Goal: Information Seeking & Learning: Check status

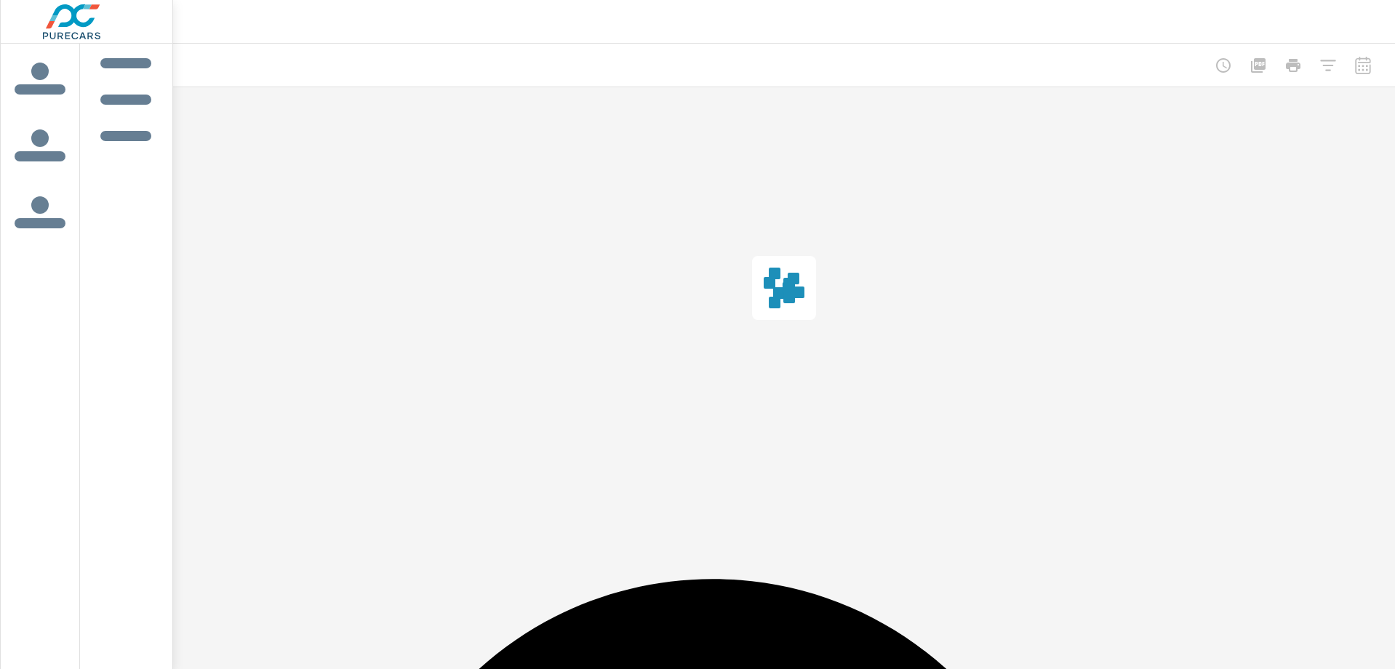
scroll to position [2045, 0]
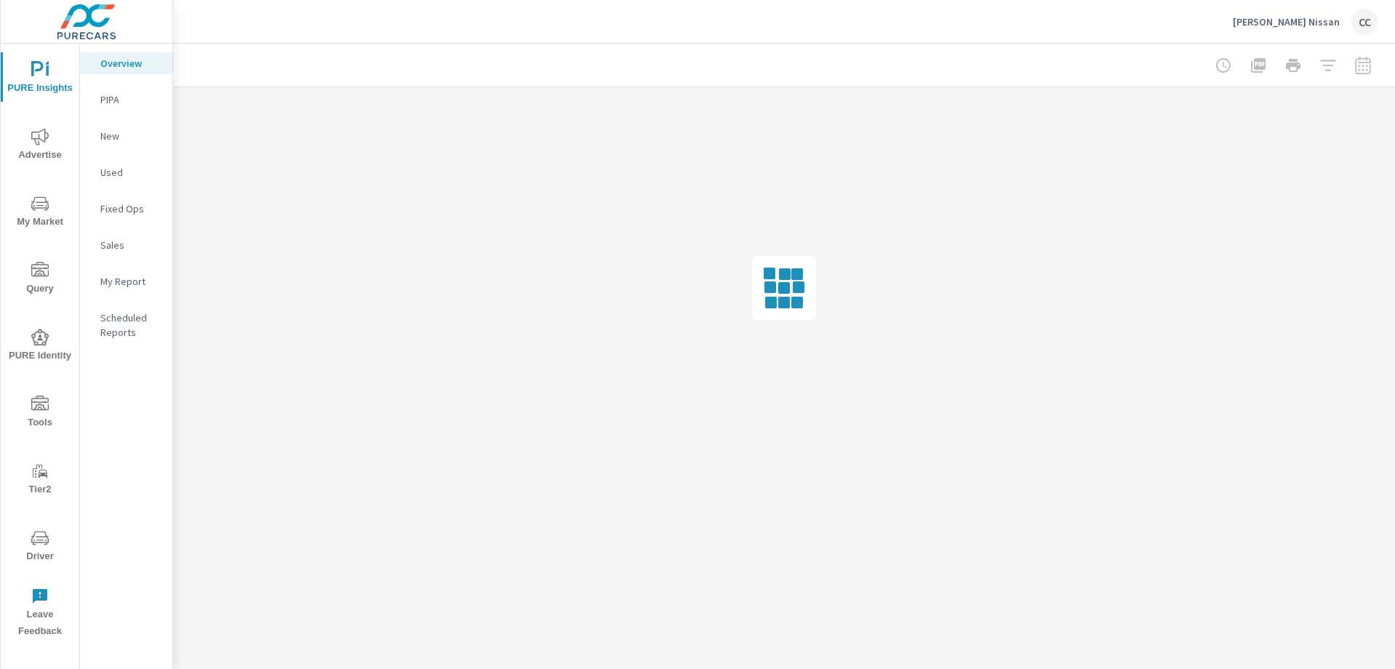
click at [124, 175] on p "Used" at bounding box center [130, 172] width 60 height 15
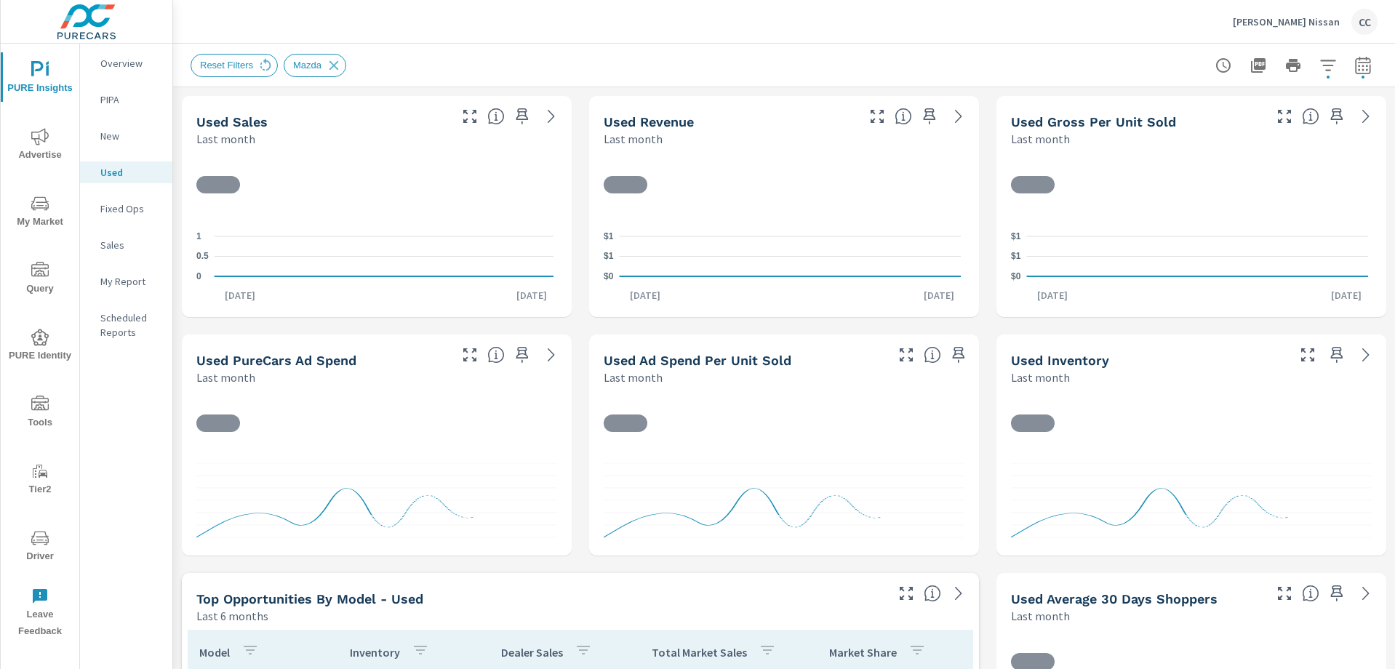
click at [116, 254] on div "Sales" at bounding box center [126, 245] width 92 height 22
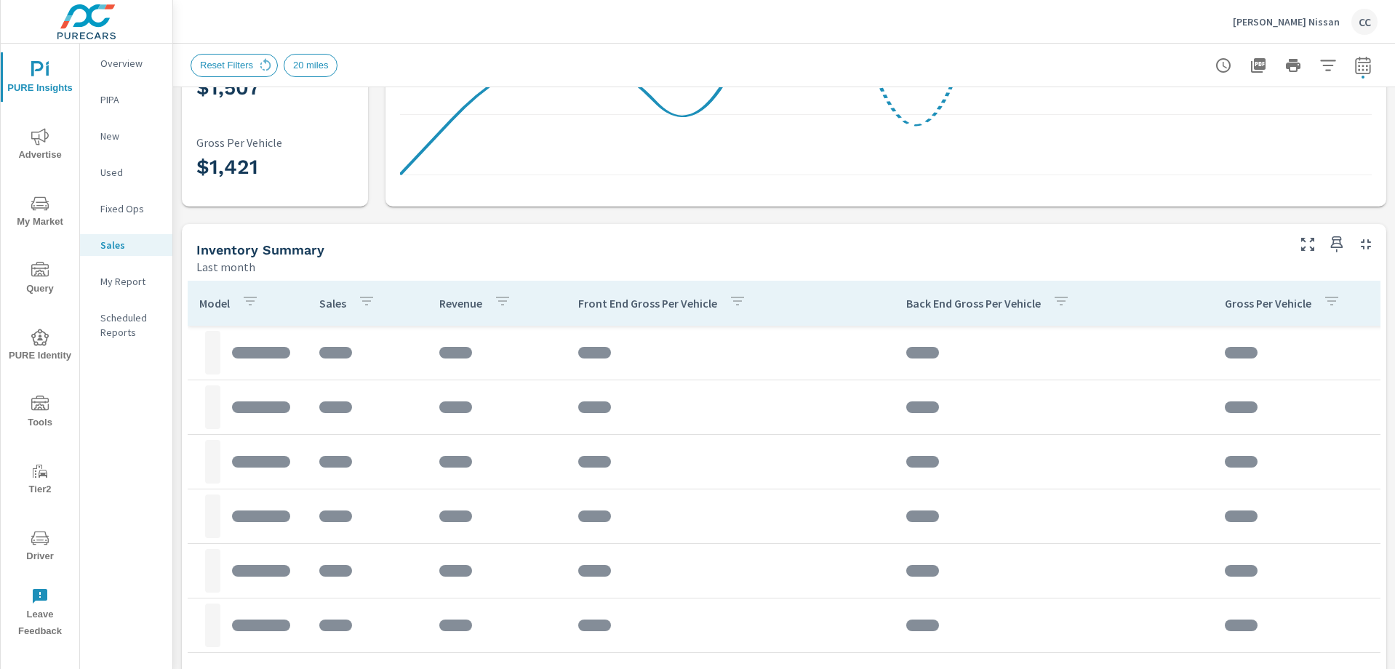
scroll to position [440, 0]
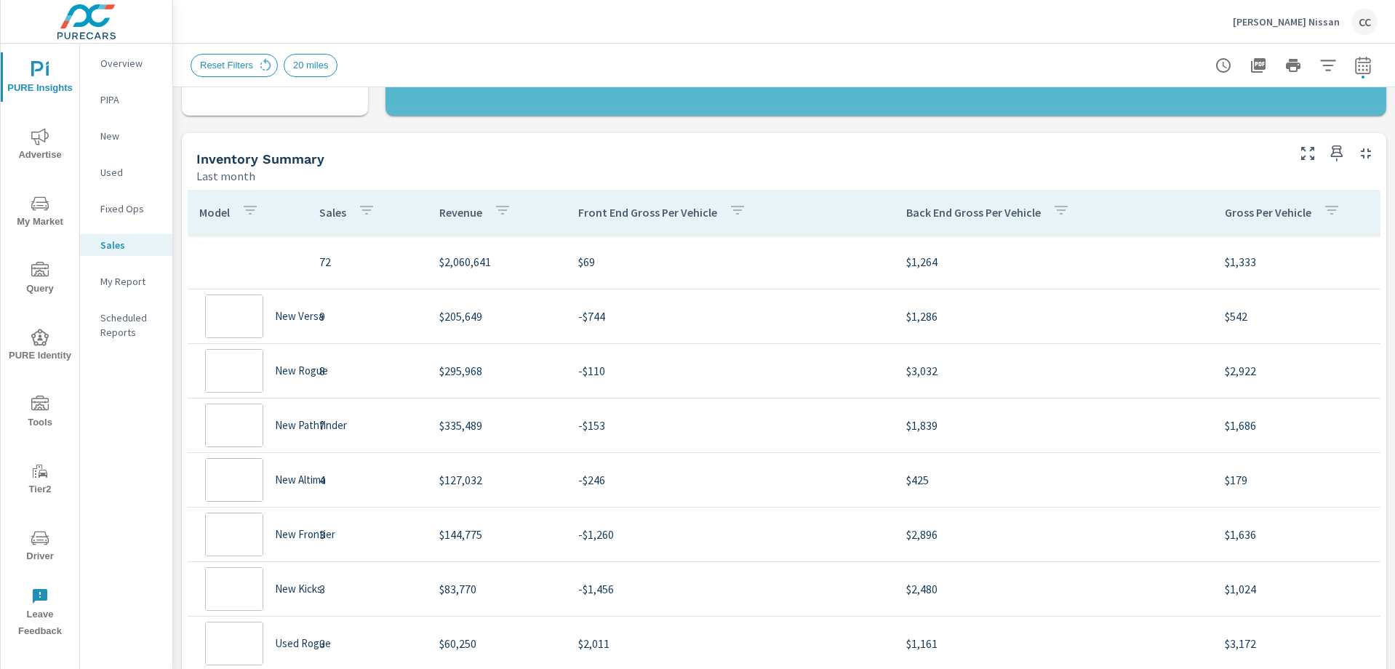
scroll to position [218, 0]
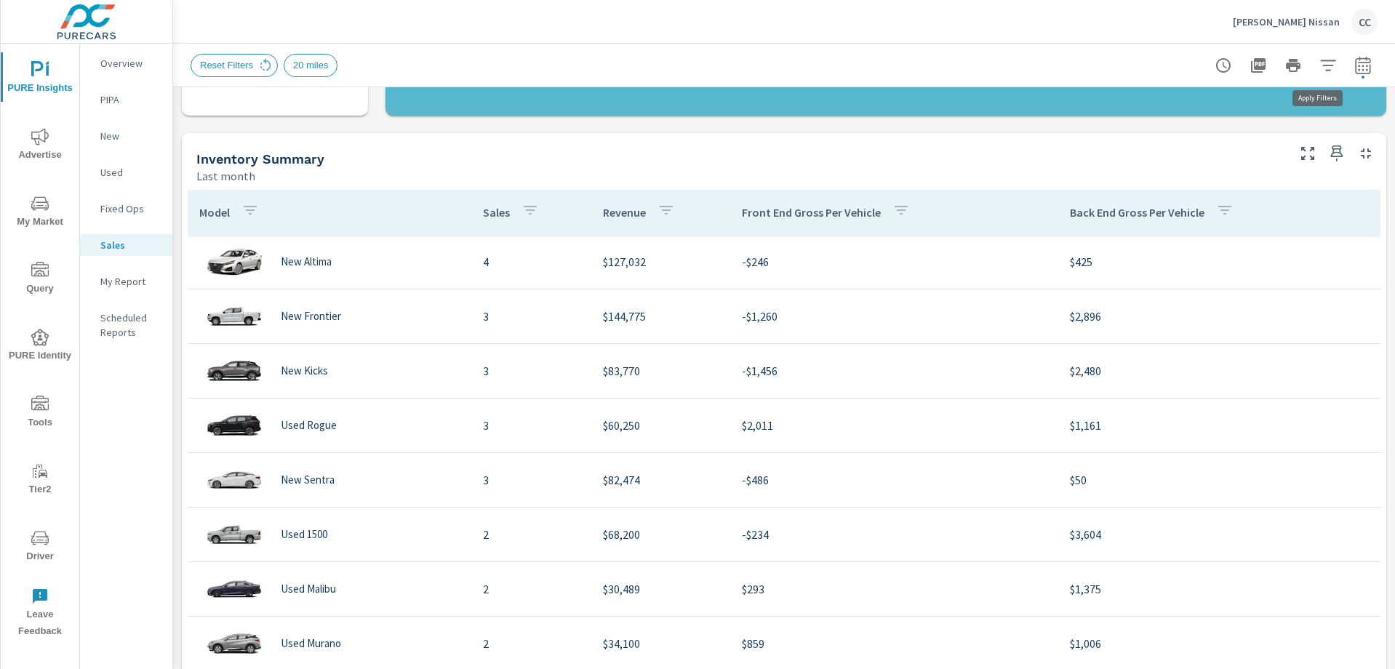
click at [1320, 66] on icon "button" at bounding box center [1328, 65] width 17 height 17
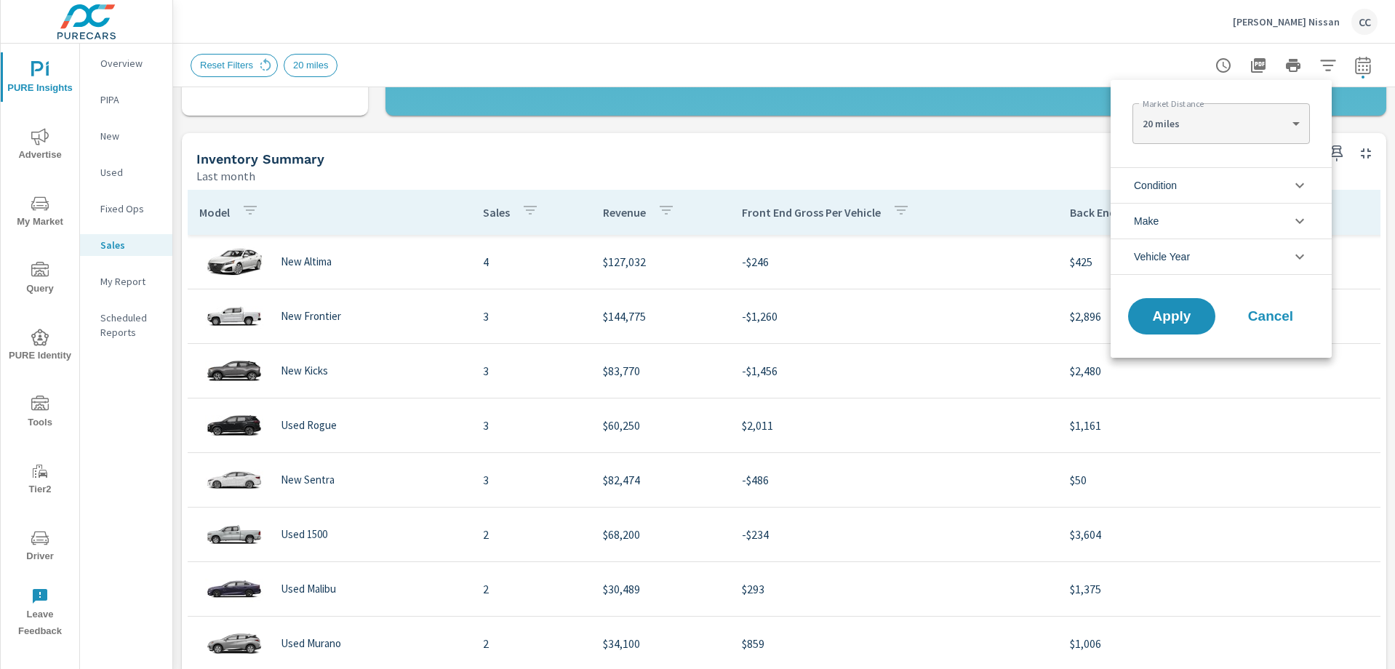
click at [1177, 193] on span "Condition" at bounding box center [1155, 185] width 43 height 35
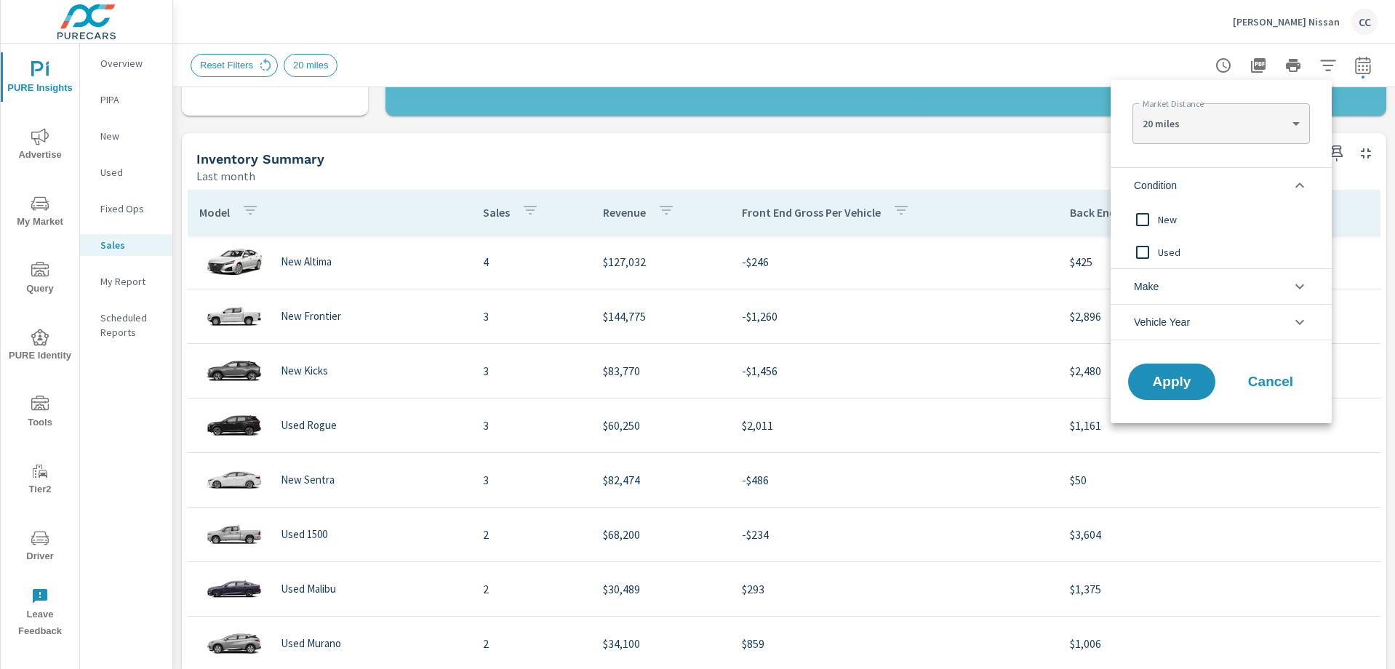
click at [1153, 248] on input "filter options" at bounding box center [1142, 252] width 31 height 31
click at [1171, 370] on button "Apply" at bounding box center [1172, 382] width 90 height 38
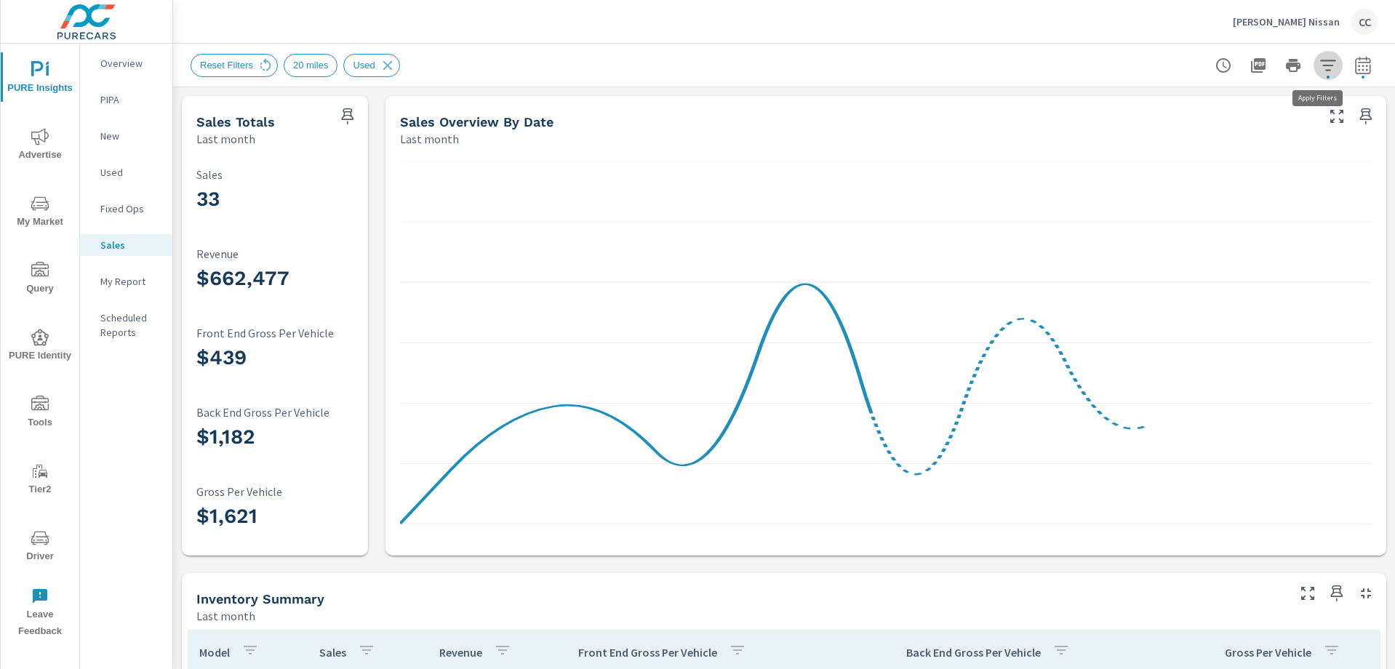
click at [1320, 68] on icon "button" at bounding box center [1328, 65] width 17 height 17
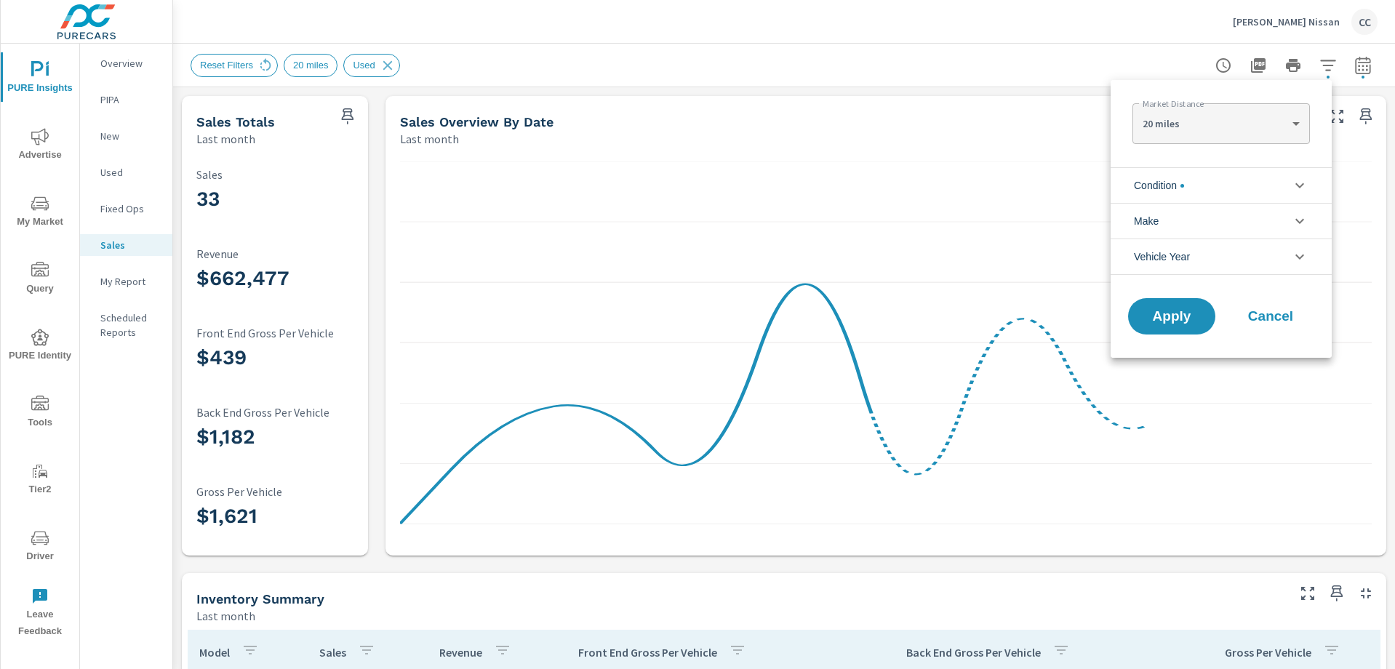
scroll to position [33, 0]
click at [1233, 191] on li "Condition" at bounding box center [1221, 185] width 221 height 36
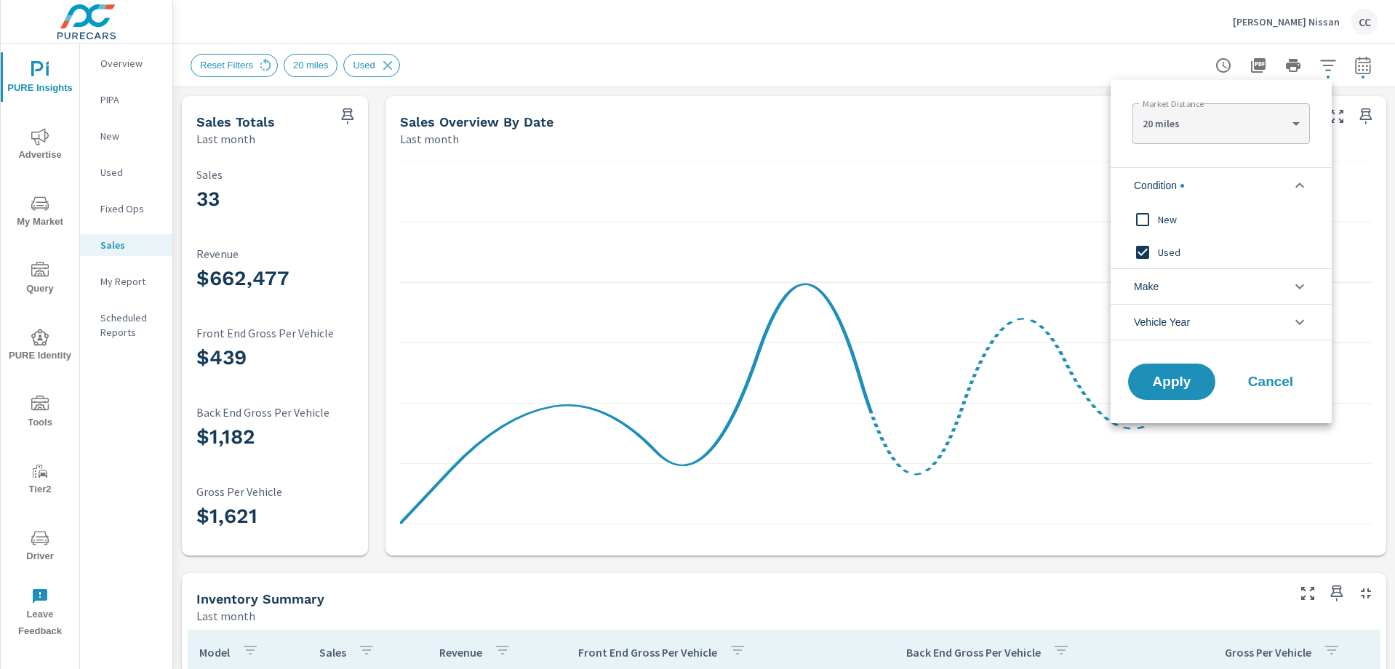
scroll to position [0, 0]
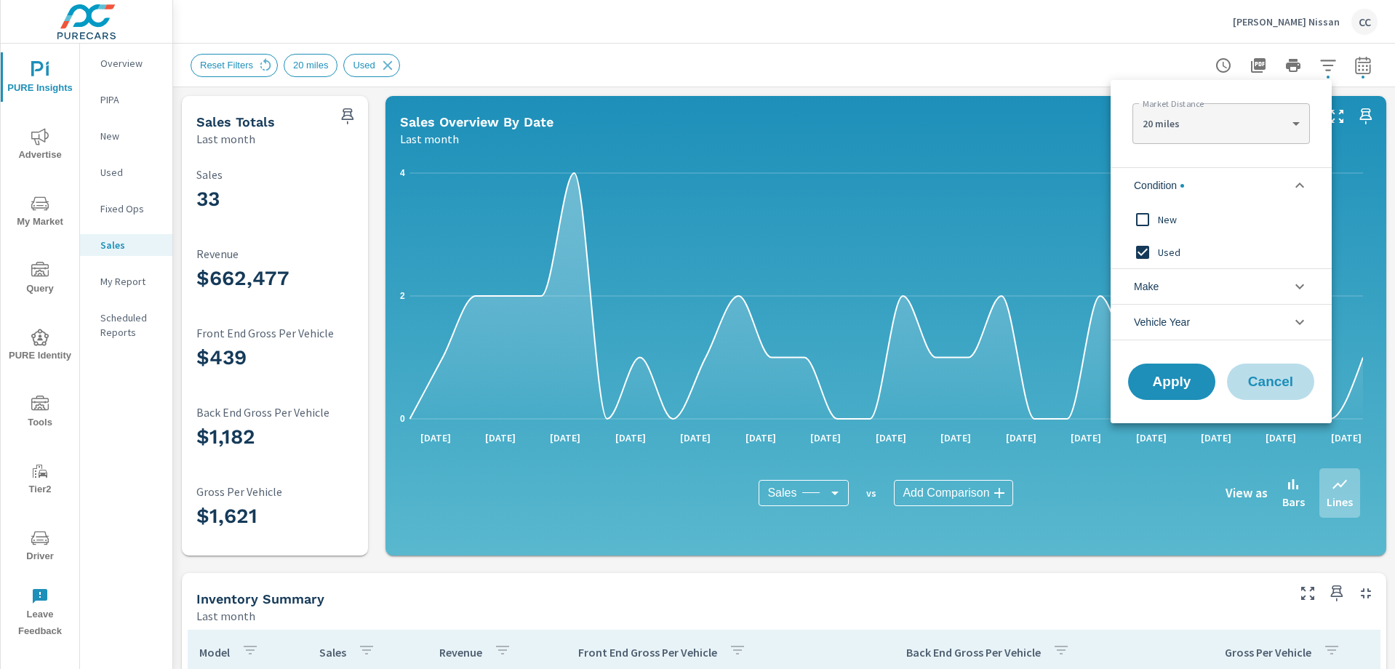
click at [1270, 378] on span "Cancel" at bounding box center [1271, 381] width 58 height 13
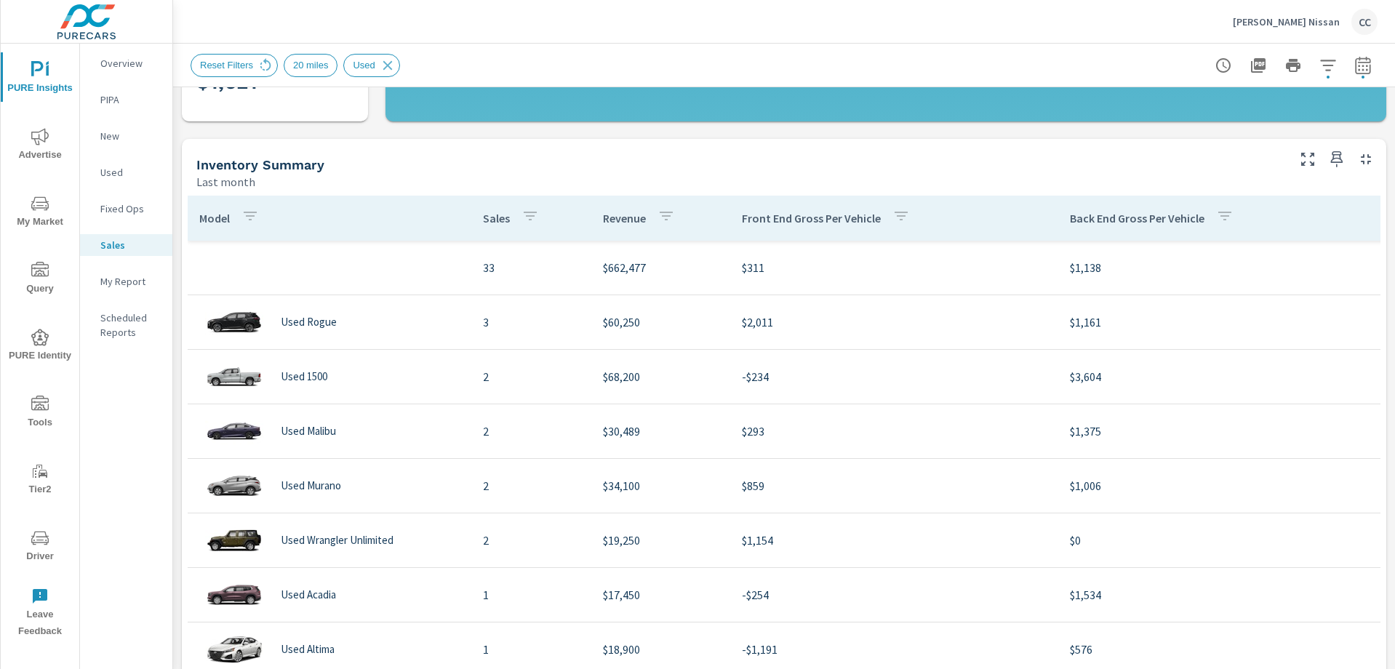
scroll to position [218, 0]
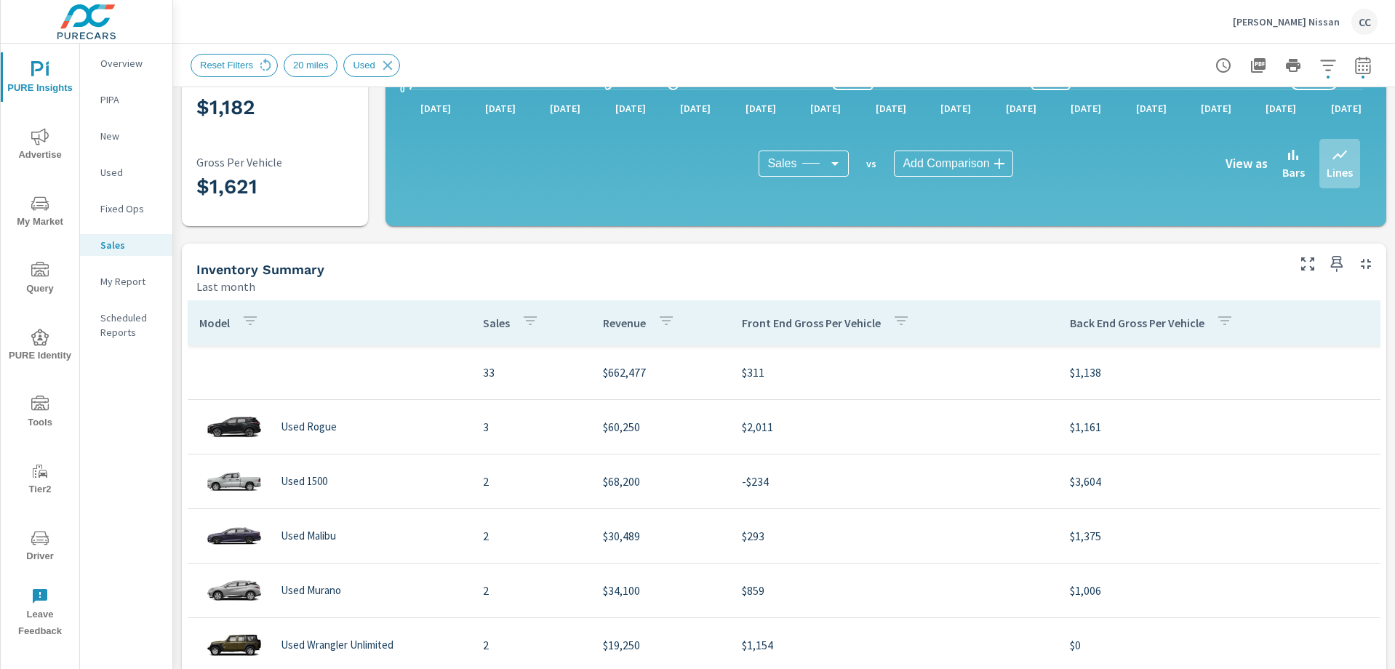
scroll to position [167, 0]
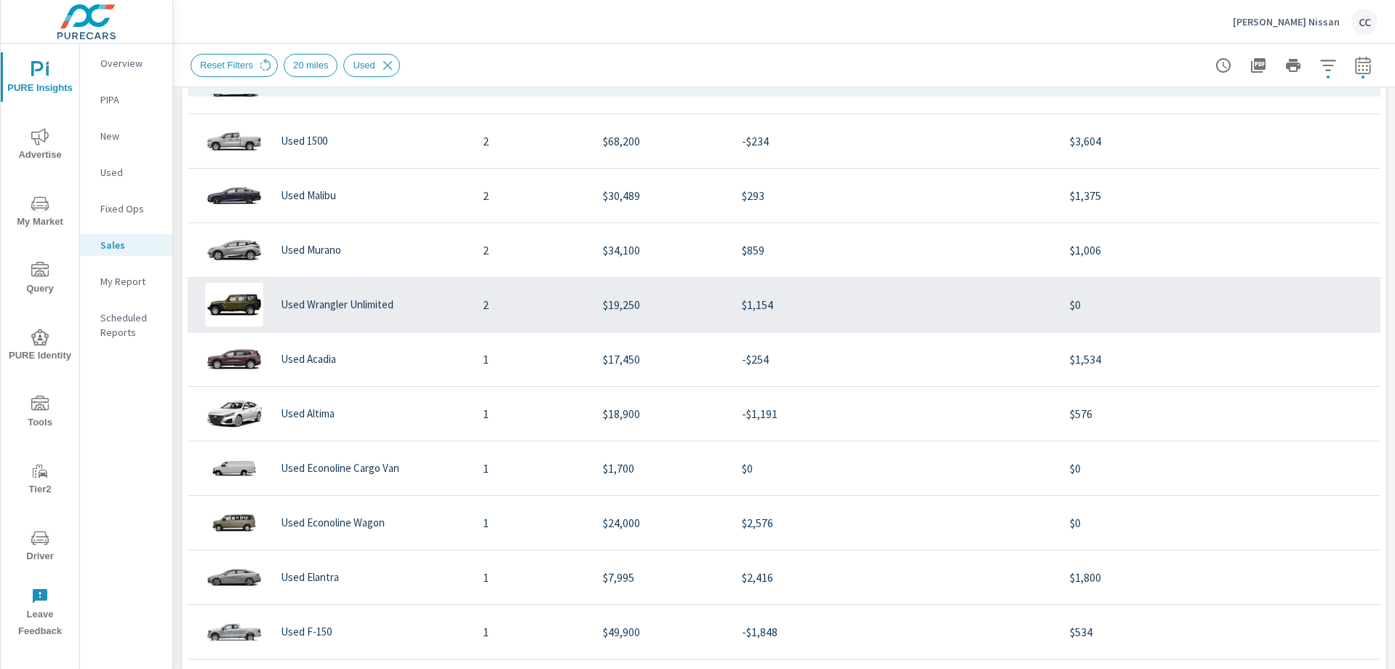
scroll to position [52, 0]
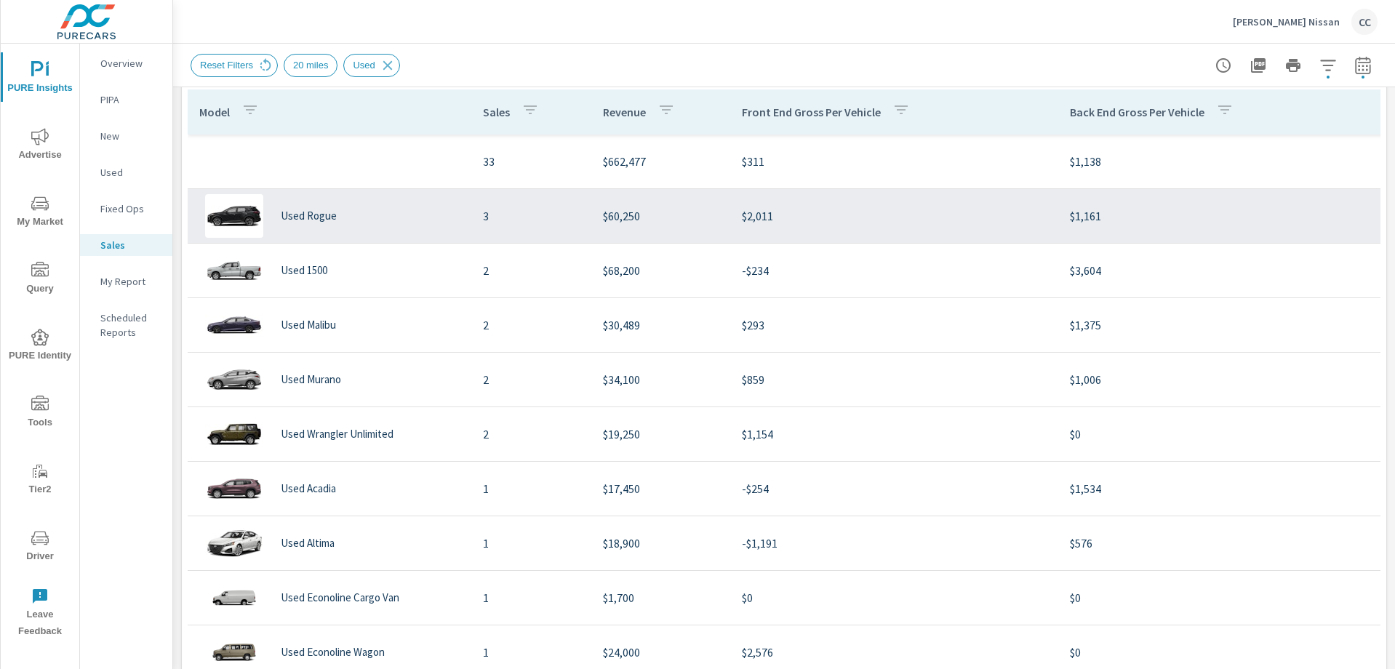
scroll to position [452, 0]
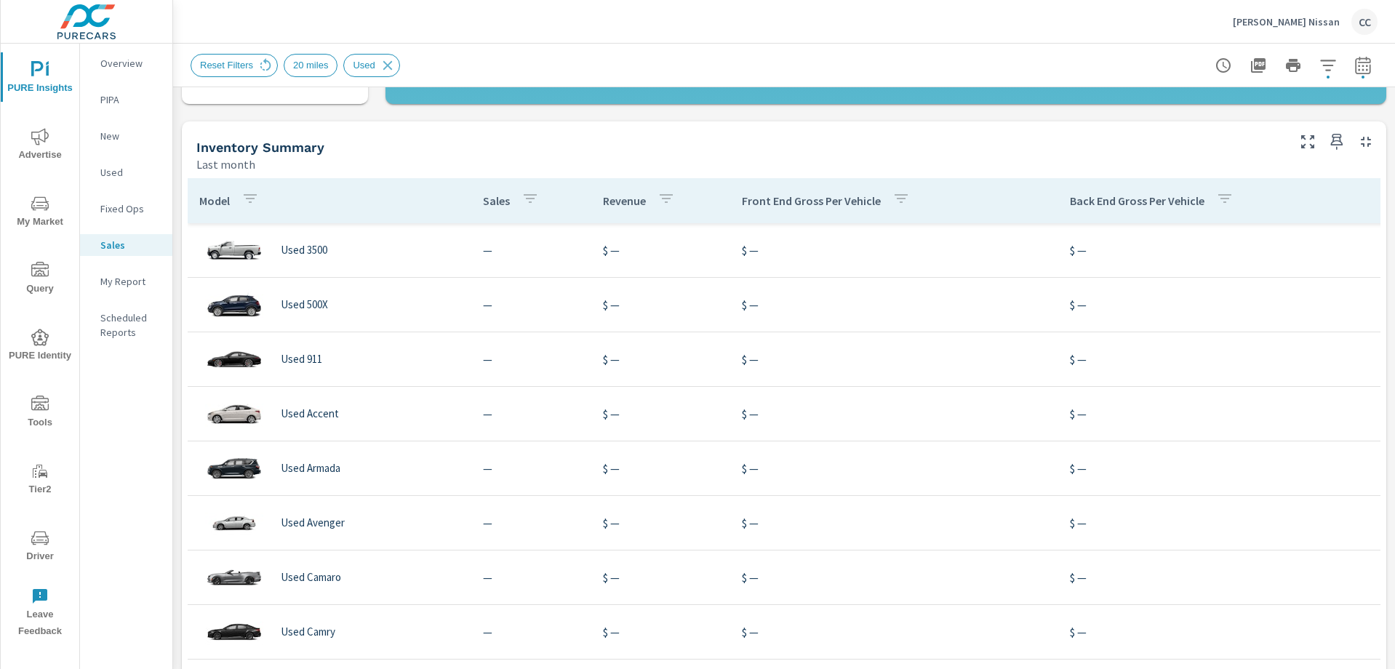
scroll to position [719, 0]
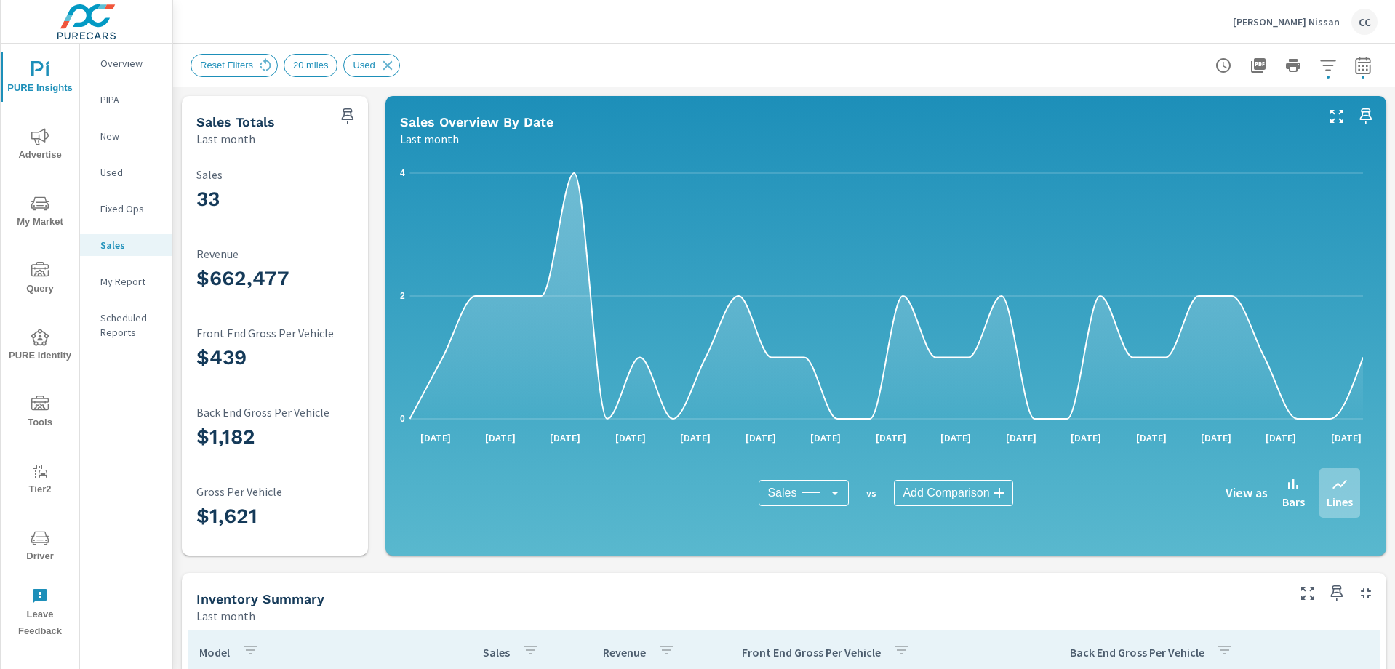
scroll to position [307, 0]
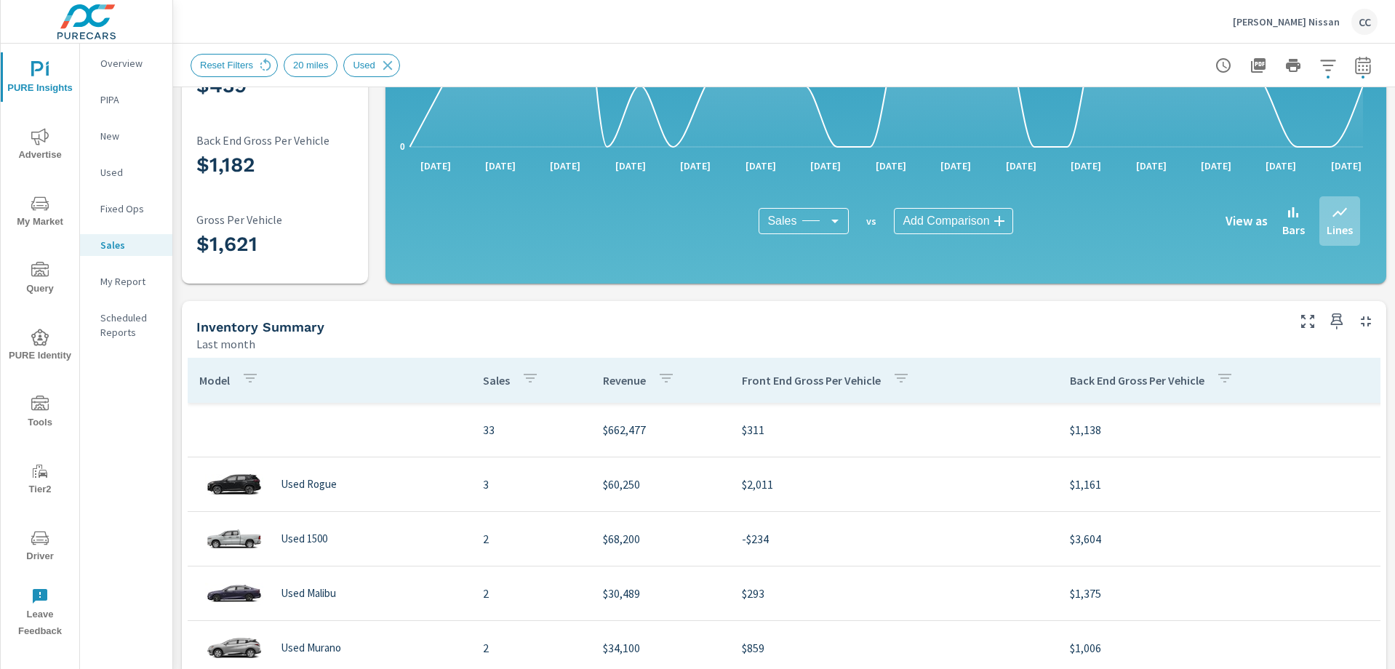
scroll to position [281, 0]
